Goal: Task Accomplishment & Management: Use online tool/utility

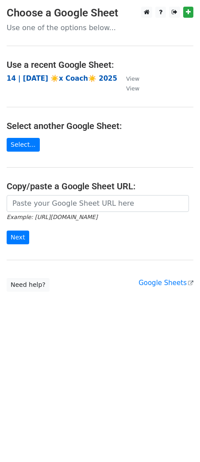
click at [71, 79] on strong "14 | SEP 24 ☀️x Coach☀️ 2025" at bounding box center [62, 78] width 111 height 8
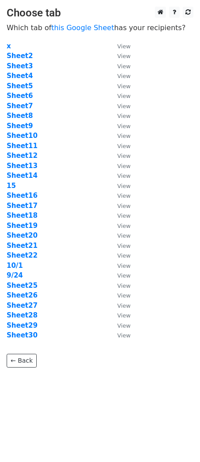
click at [70, 85] on td "Sheet5" at bounding box center [58, 86] width 102 height 10
click at [25, 106] on strong "Sheet7" at bounding box center [20, 106] width 26 height 8
click at [21, 106] on strong "Sheet7" at bounding box center [20, 106] width 26 height 8
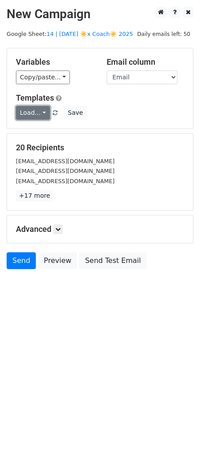
click at [38, 113] on link "Load..." at bounding box center [33, 113] width 34 height 14
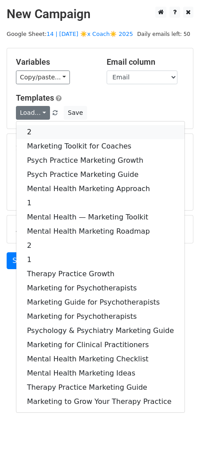
click at [52, 126] on link "2" at bounding box center [100, 132] width 168 height 14
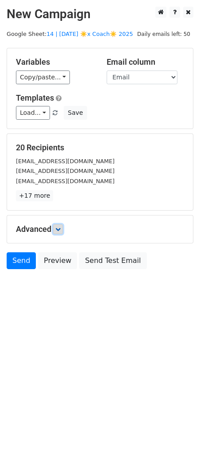
click at [62, 231] on link at bounding box center [58, 229] width 10 height 10
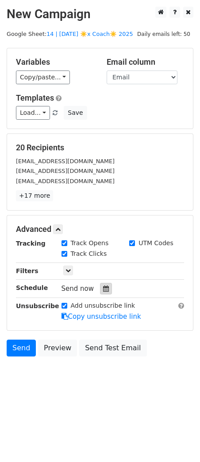
click at [105, 288] on icon at bounding box center [106, 288] width 6 height 6
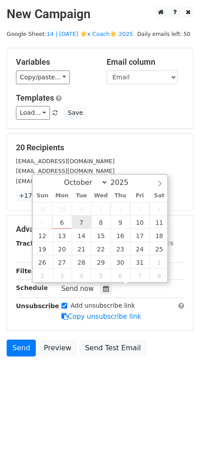
type input "2025-10-07 12:00"
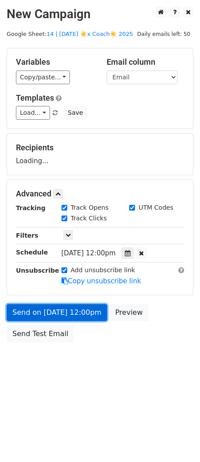
click at [72, 309] on link "Send on Oct 7 at 12:00pm" at bounding box center [57, 312] width 101 height 17
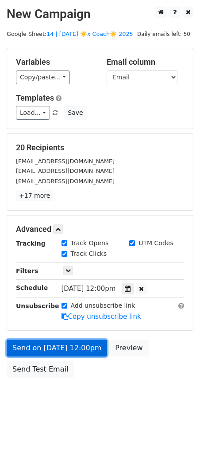
click at [47, 351] on link "Send on Oct 7 at 12:00pm" at bounding box center [57, 347] width 101 height 17
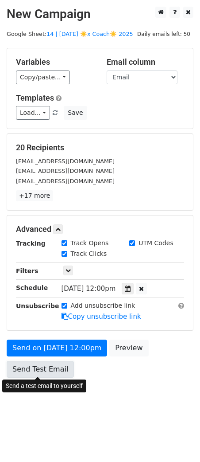
click at [45, 372] on link "Send Test Email" at bounding box center [40, 369] width 67 height 17
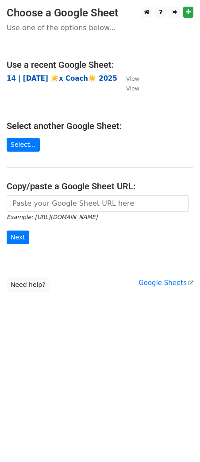
click at [48, 78] on strong "14 | SEP 24 ☀️x Coach☀️ 2025" at bounding box center [62, 78] width 111 height 8
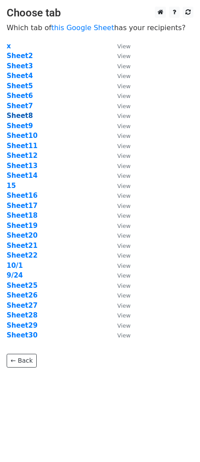
click at [23, 117] on strong "Sheet8" at bounding box center [20, 116] width 26 height 8
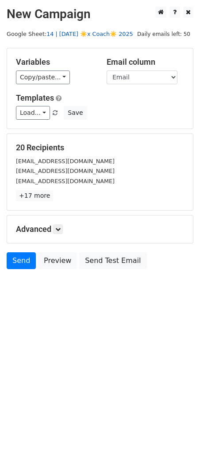
click at [107, 36] on link "14 | [DATE] ☀️x Coach☀️ 2025" at bounding box center [90, 34] width 87 height 7
click at [41, 121] on div "Variables Copy/paste... {{Email}} Email column Email Templates Load... 2 Market…" at bounding box center [100, 88] width 186 height 80
click at [40, 115] on link "Load..." at bounding box center [33, 113] width 34 height 14
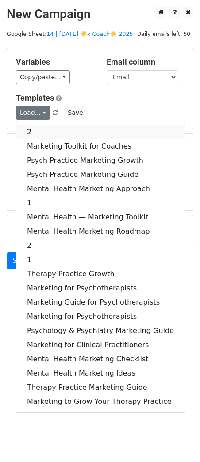
click at [51, 132] on link "2" at bounding box center [100, 132] width 168 height 14
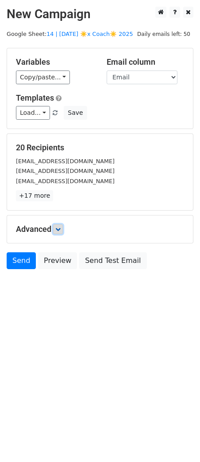
click at [60, 232] on link at bounding box center [58, 229] width 10 height 10
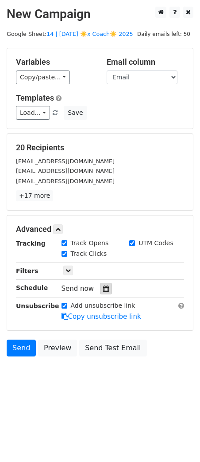
click at [106, 293] on div at bounding box center [106, 289] width 12 height 12
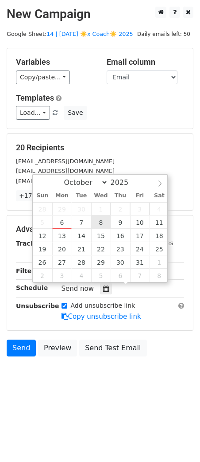
type input "2025-10-08 12:00"
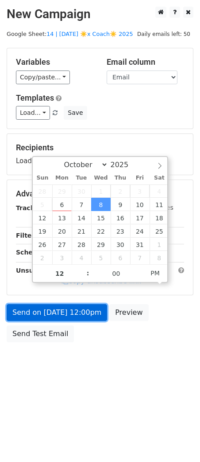
click at [91, 308] on link "Send on Oct 8 at 12:00pm" at bounding box center [57, 312] width 101 height 17
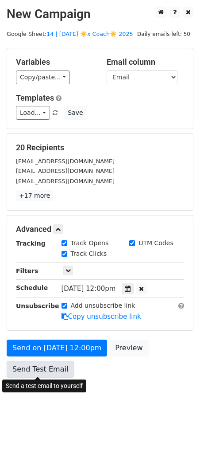
click at [59, 367] on link "Send Test Email" at bounding box center [40, 369] width 67 height 17
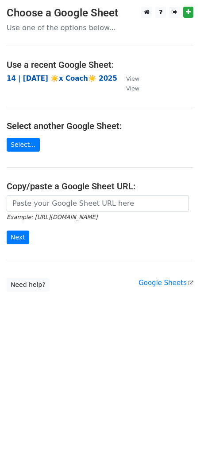
click at [62, 78] on strong "14 | [DATE] ☀️x Coach☀️ 2025" at bounding box center [62, 78] width 111 height 8
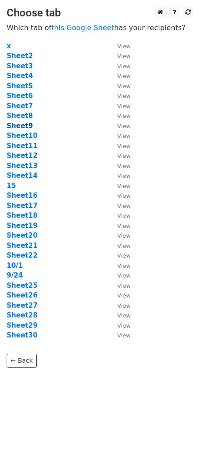
click at [27, 125] on strong "Sheet9" at bounding box center [20, 126] width 26 height 8
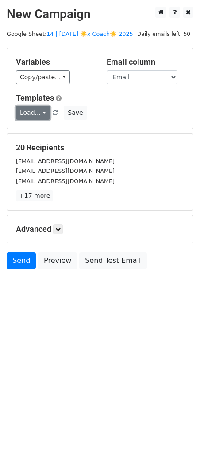
click at [31, 112] on link "Load..." at bounding box center [33, 113] width 34 height 14
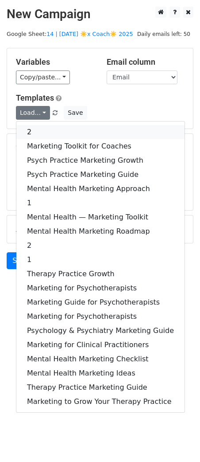
drag, startPoint x: 69, startPoint y: 130, endPoint x: 69, endPoint y: 151, distance: 20.8
click at [69, 130] on link "2" at bounding box center [100, 132] width 168 height 14
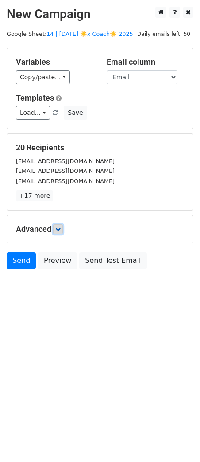
click at [59, 228] on icon at bounding box center [57, 228] width 5 height 5
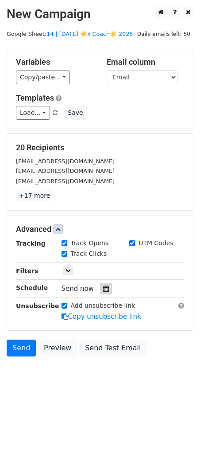
click at [103, 288] on icon at bounding box center [106, 288] width 6 height 6
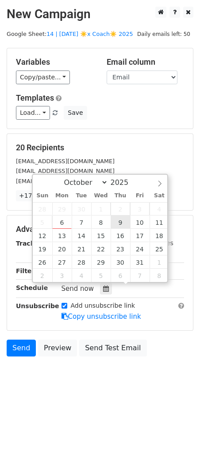
type input "2025-10-09 12:00"
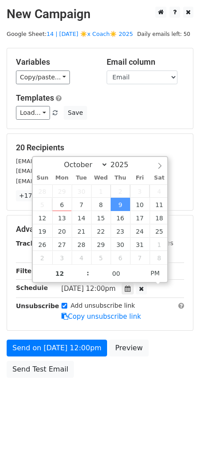
click at [41, 337] on form "Variables Copy/paste... {{Email}} Email column Email Templates Load... 2 Market…" at bounding box center [100, 215] width 187 height 334
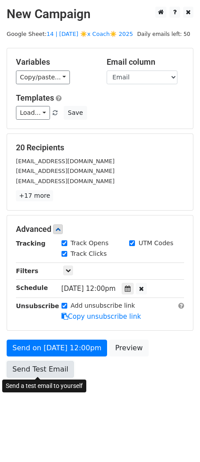
click at [39, 364] on link "Send Test Email" at bounding box center [40, 369] width 67 height 17
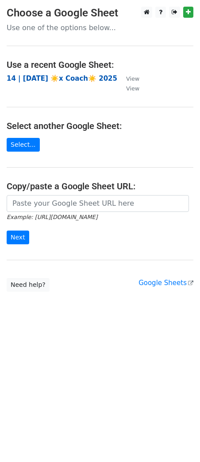
click at [56, 76] on strong "14 | [DATE] ☀️x Coach☀️ 2025" at bounding box center [62, 78] width 111 height 8
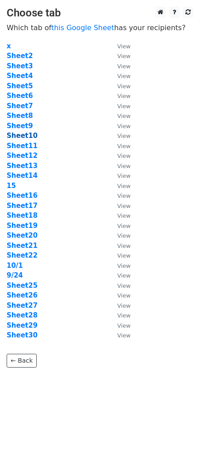
click at [22, 136] on strong "Sheet10" at bounding box center [22, 136] width 31 height 8
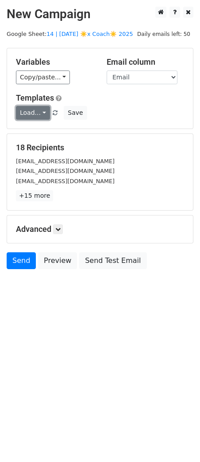
click at [35, 106] on link "Load..." at bounding box center [33, 113] width 34 height 14
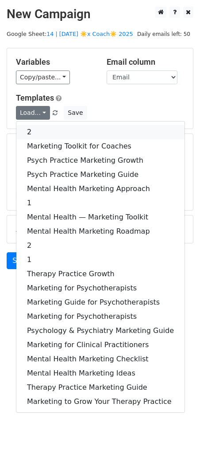
click at [41, 127] on link "2" at bounding box center [100, 132] width 168 height 14
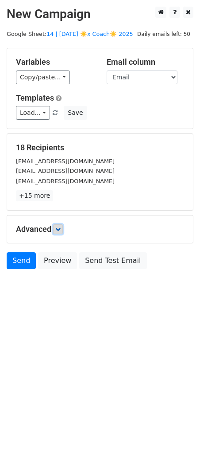
click at [60, 229] on icon at bounding box center [57, 228] width 5 height 5
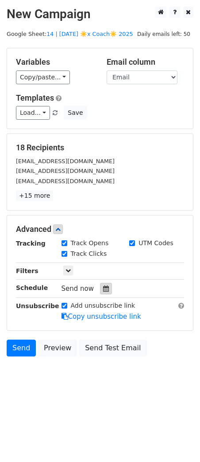
click at [106, 288] on div at bounding box center [106, 289] width 12 height 12
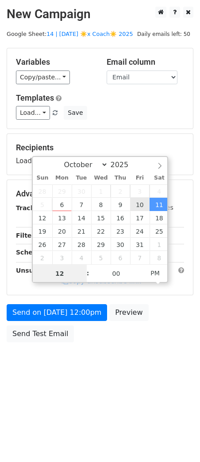
type input "2025-10-10 12:00"
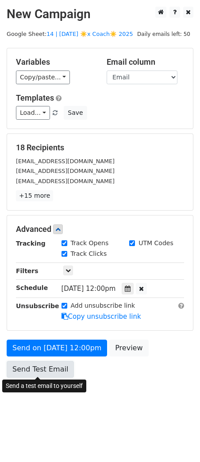
click at [35, 366] on link "Send Test Email" at bounding box center [40, 369] width 67 height 17
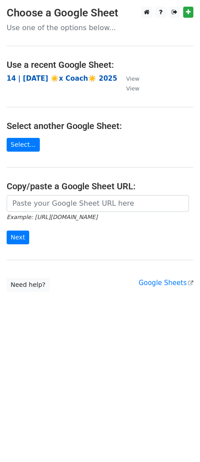
click at [60, 78] on strong "14 | [DATE] ☀️x Coach☀️ 2025" at bounding box center [62, 78] width 111 height 8
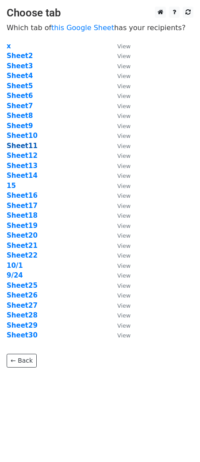
click at [16, 146] on strong "Sheet11" at bounding box center [22, 146] width 31 height 8
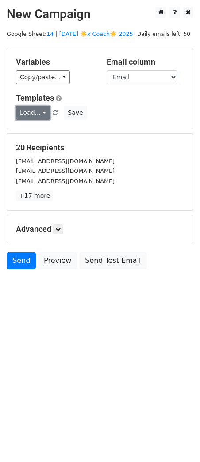
click at [32, 112] on link "Load..." at bounding box center [33, 113] width 34 height 14
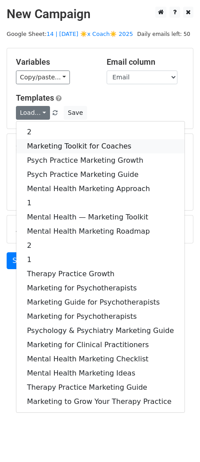
click at [65, 145] on link "Marketing Toolkit for Coaches" at bounding box center [100, 146] width 168 height 14
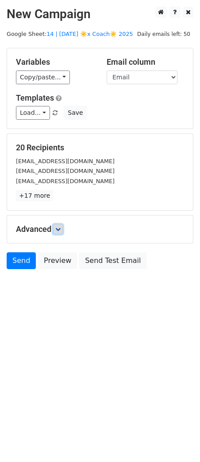
click at [61, 228] on icon at bounding box center [57, 228] width 5 height 5
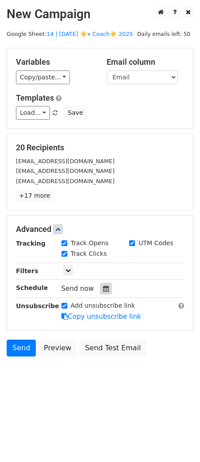
click at [101, 292] on div at bounding box center [106, 289] width 12 height 12
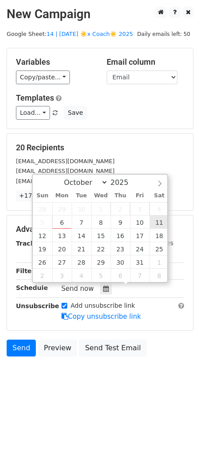
type input "[DATE] 12:00"
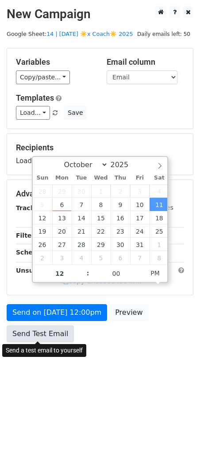
click at [53, 329] on link "Send Test Email" at bounding box center [40, 333] width 67 height 17
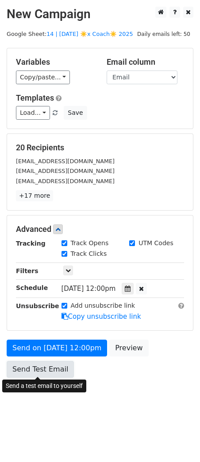
click at [47, 369] on link "Send Test Email" at bounding box center [40, 369] width 67 height 17
